Goal: Task Accomplishment & Management: Manage account settings

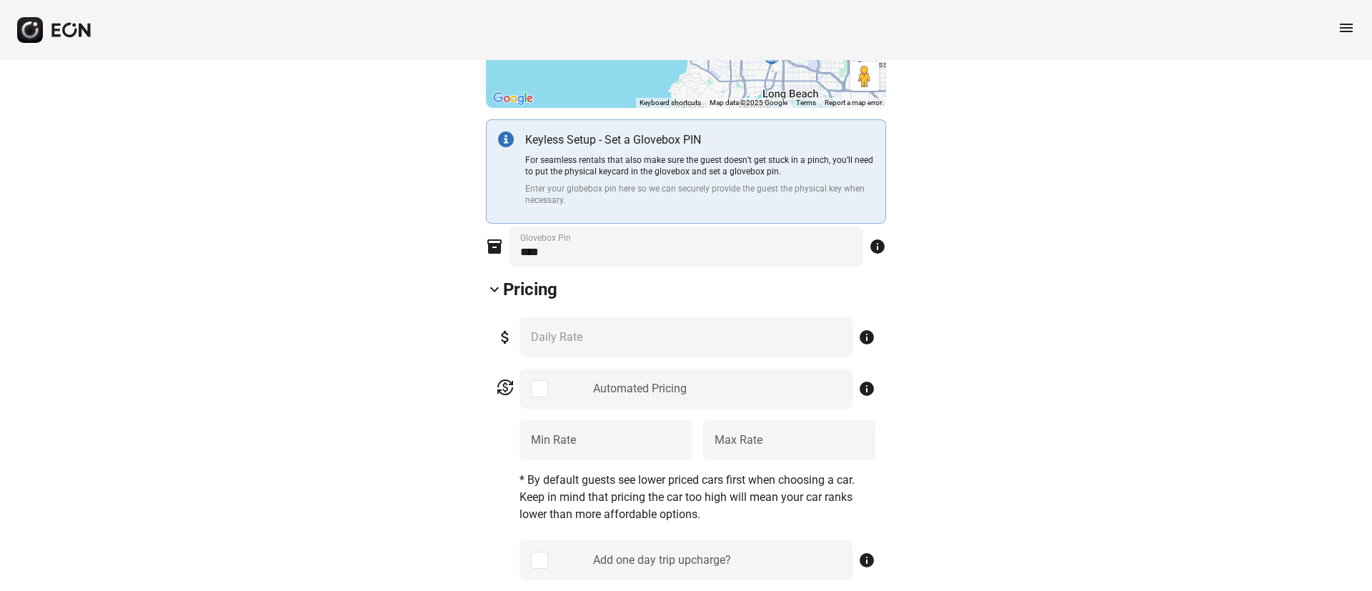
click at [1349, 26] on span "menu" at bounding box center [1345, 27] width 17 height 17
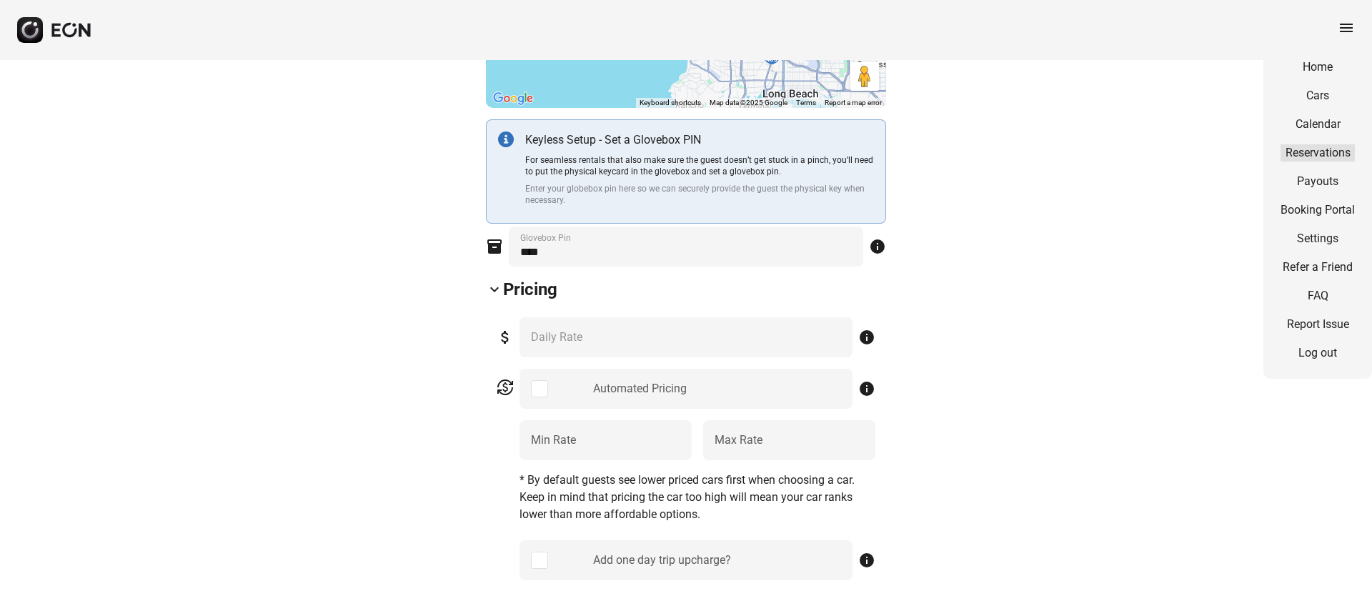
click at [1309, 149] on link "Reservations" at bounding box center [1317, 152] width 74 height 17
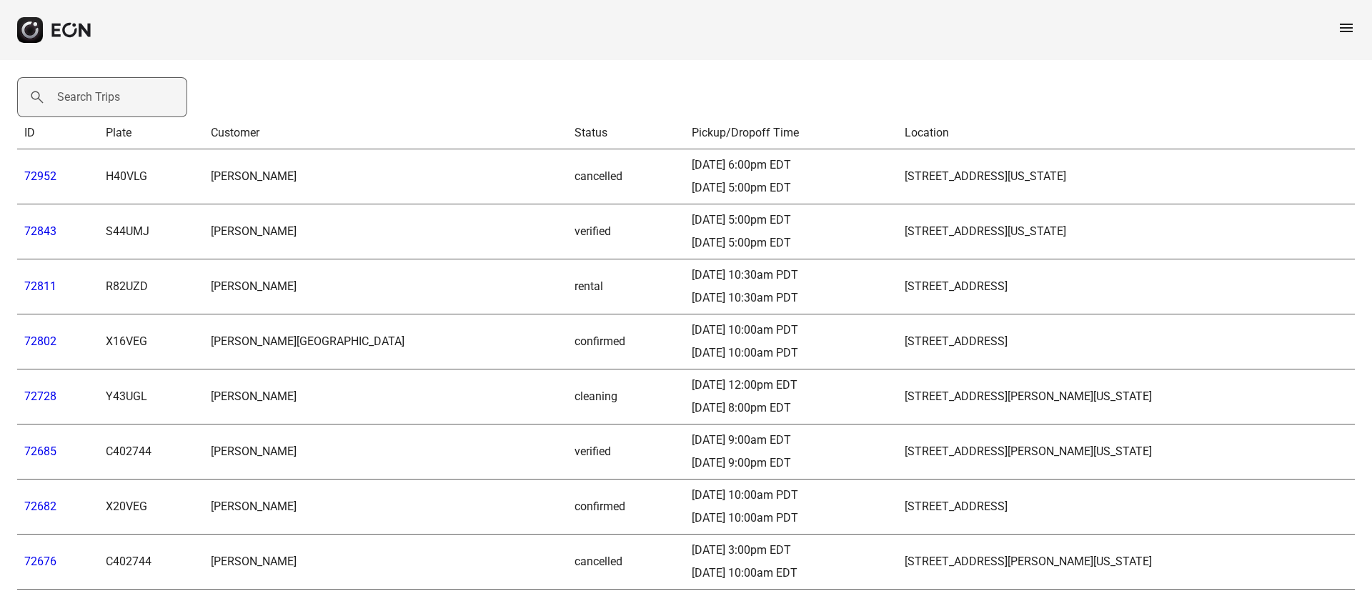
click at [95, 97] on label "Search Trips" at bounding box center [88, 97] width 63 height 17
click at [95, 97] on Trips "Search Trips" at bounding box center [102, 97] width 170 height 40
paste Trips "*****"
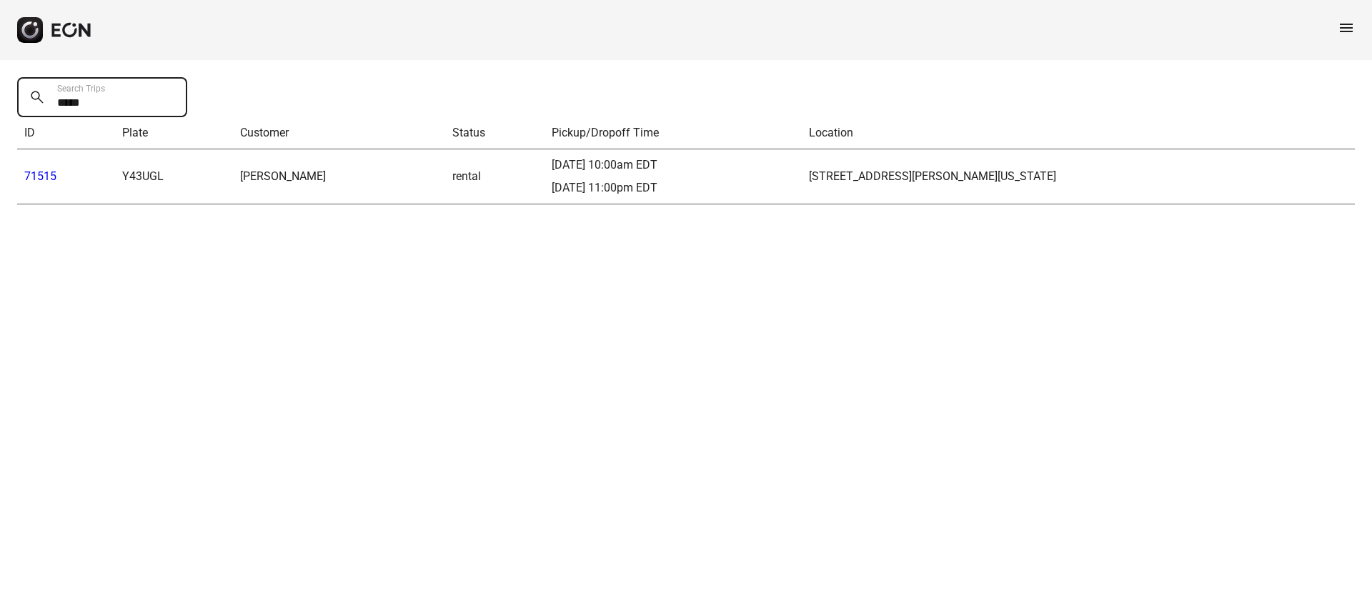
type Trips "*****"
click at [45, 173] on link "71515" at bounding box center [40, 176] width 32 height 14
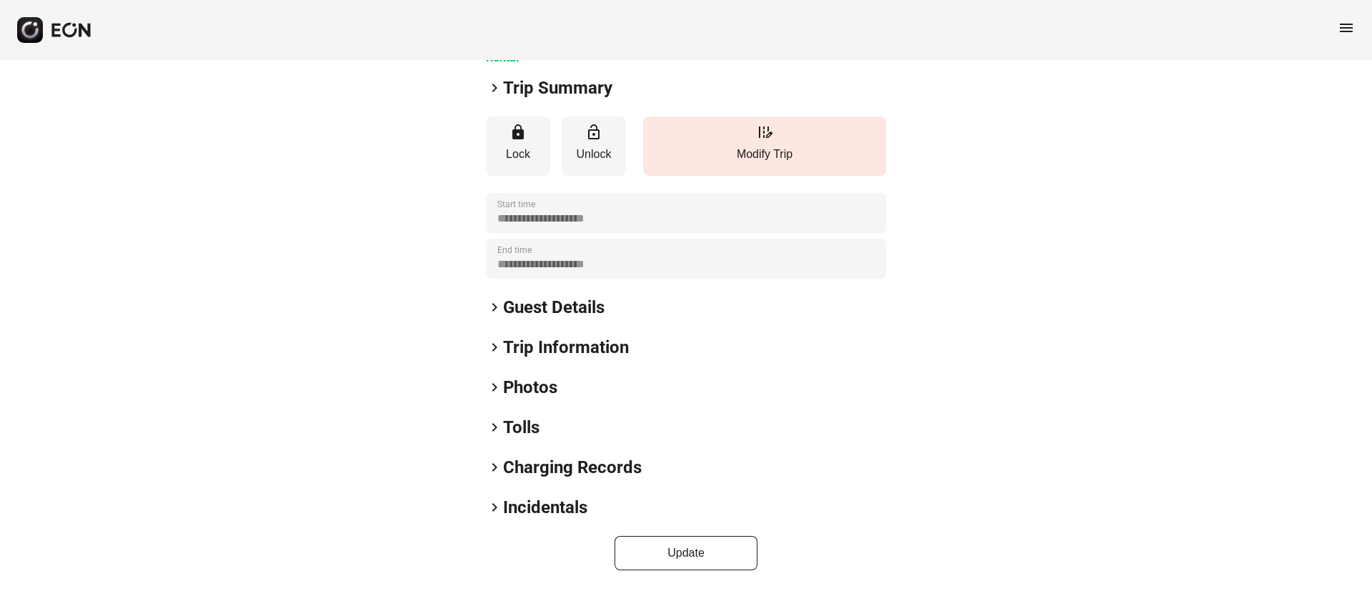
click at [599, 381] on div "keyboard_arrow_right Photos" at bounding box center [686, 387] width 400 height 23
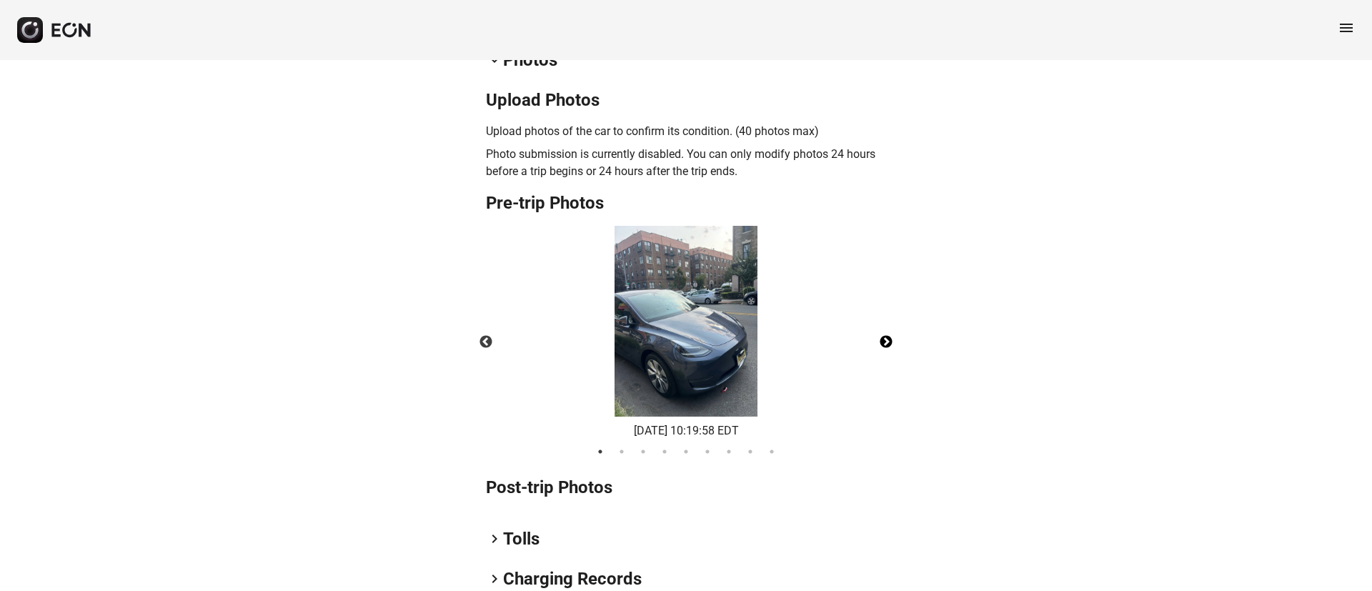
scroll to position [534, 0]
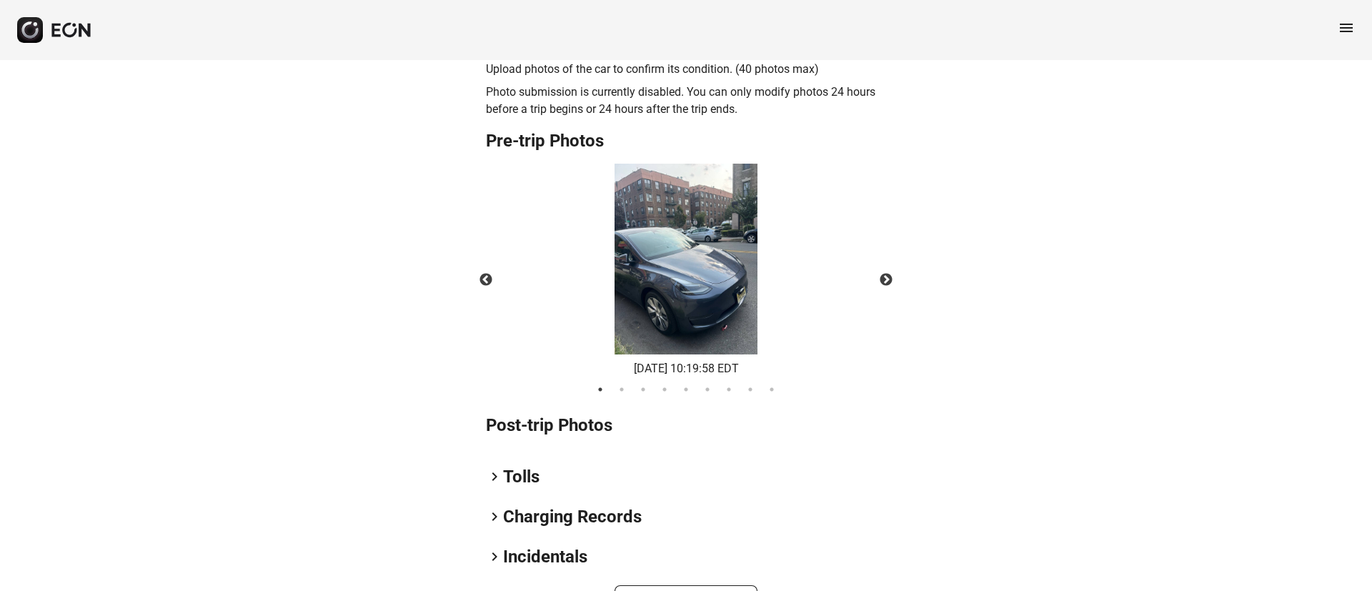
click at [712, 324] on img at bounding box center [685, 259] width 143 height 191
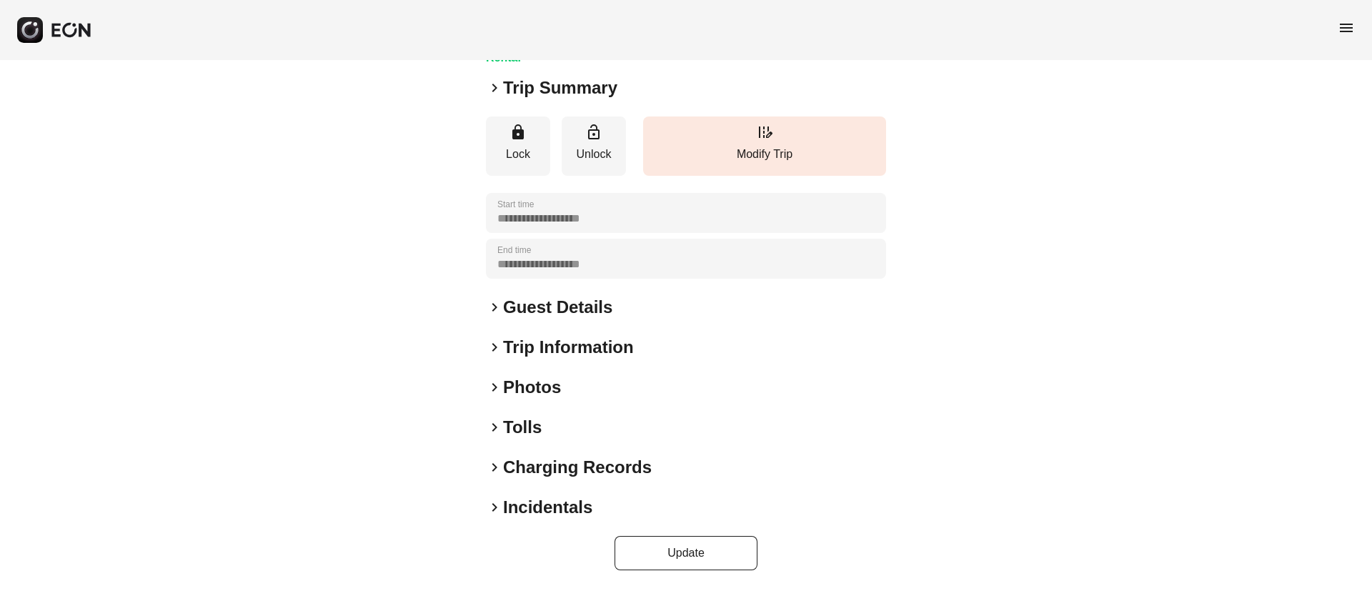
click at [549, 393] on h2 "Photos" at bounding box center [532, 387] width 58 height 23
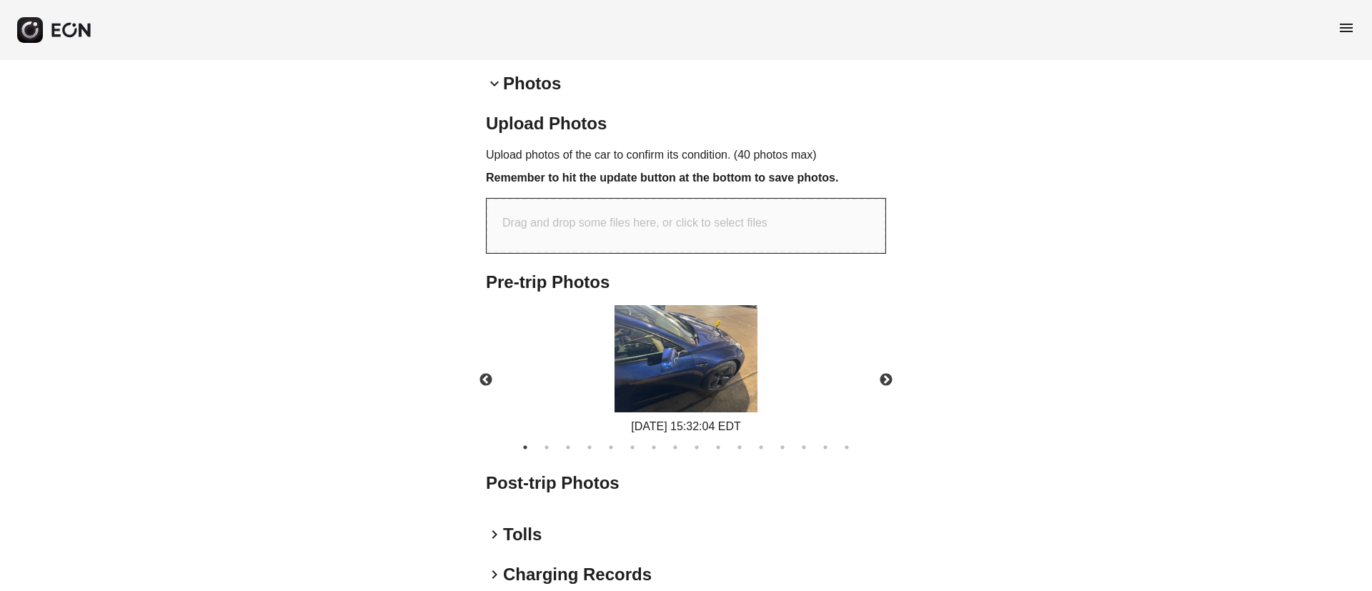
scroll to position [533, 0]
